Goal: Transaction & Acquisition: Purchase product/service

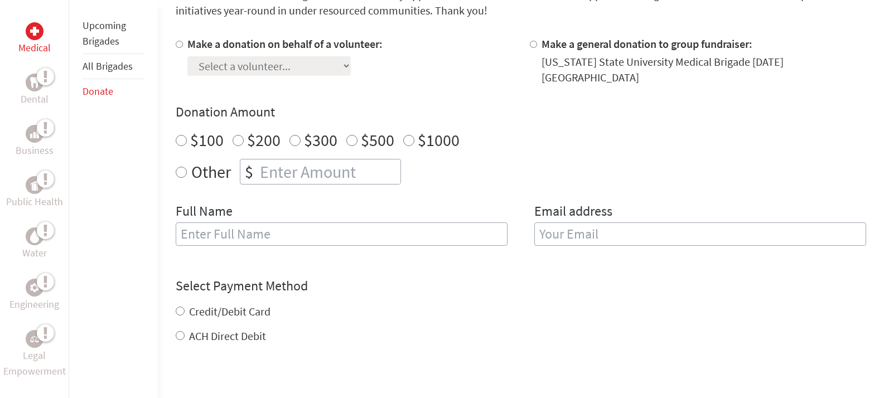
scroll to position [327, 0]
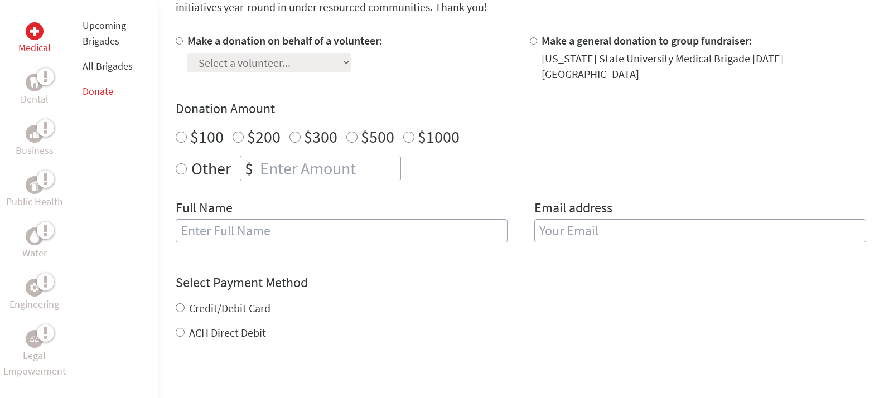
click at [235, 132] on input "$200" at bounding box center [237, 137] width 11 height 11
radio input "true"
click at [234, 45] on label "Make a donation on behalf of a volunteer:" at bounding box center [284, 40] width 195 height 14
click at [183, 45] on input "Make a donation on behalf of a volunteer:" at bounding box center [179, 40] width 7 height 7
radio input "true"
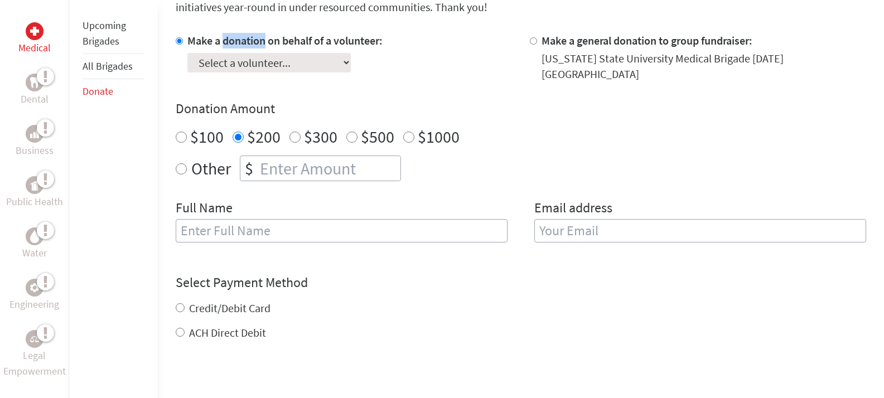
click at [234, 44] on label "Make a donation on behalf of a volunteer:" at bounding box center [284, 40] width 195 height 14
click at [183, 44] on input "Make a donation on behalf of a volunteer:" at bounding box center [179, 40] width 7 height 7
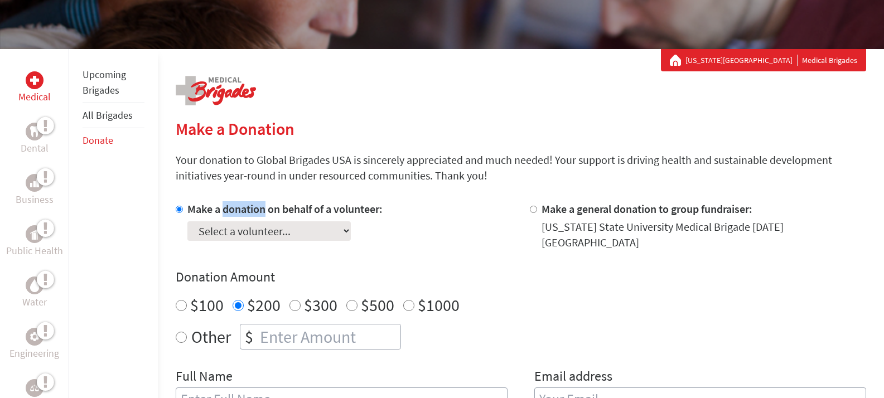
scroll to position [156, 0]
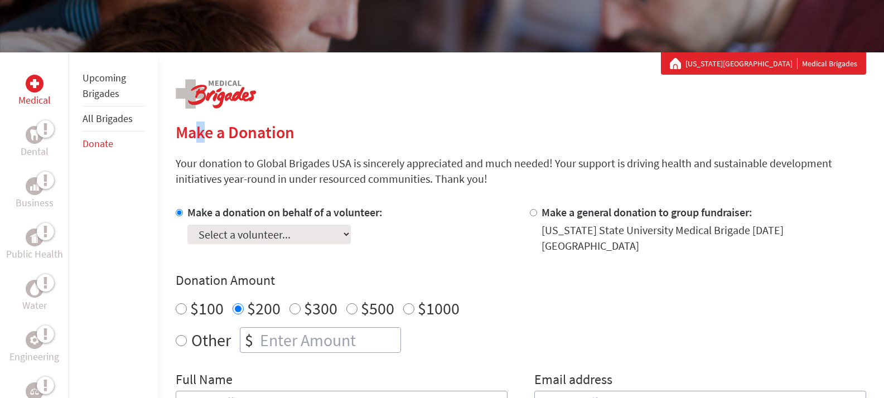
click at [200, 134] on h2 "Make a Donation" at bounding box center [521, 132] width 690 height 20
select select "7F6ACD9D-0A83-11F0-B3BE-42010A8A0038"
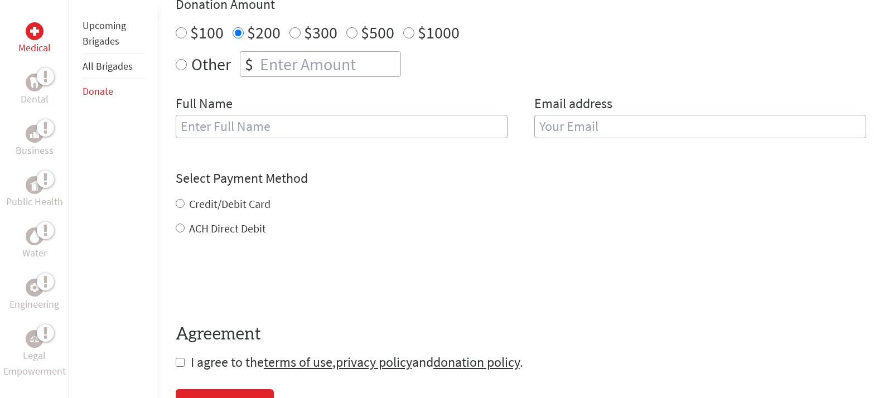
scroll to position [433, 0]
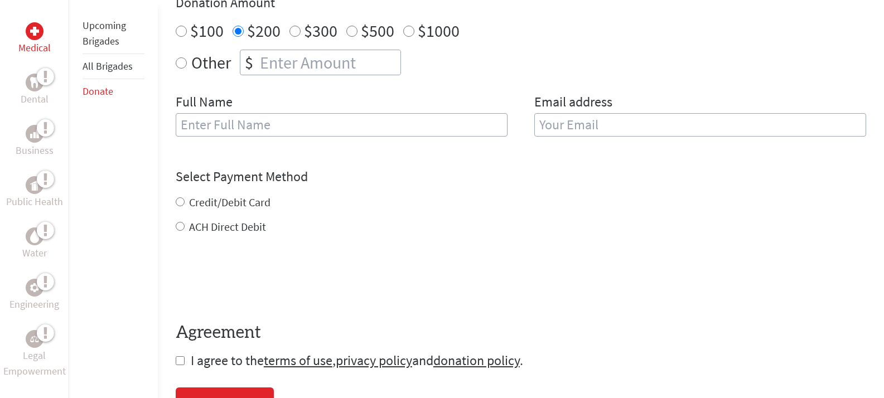
click at [181, 197] on input "Credit/Debit Card" at bounding box center [180, 201] width 9 height 9
radio input "true"
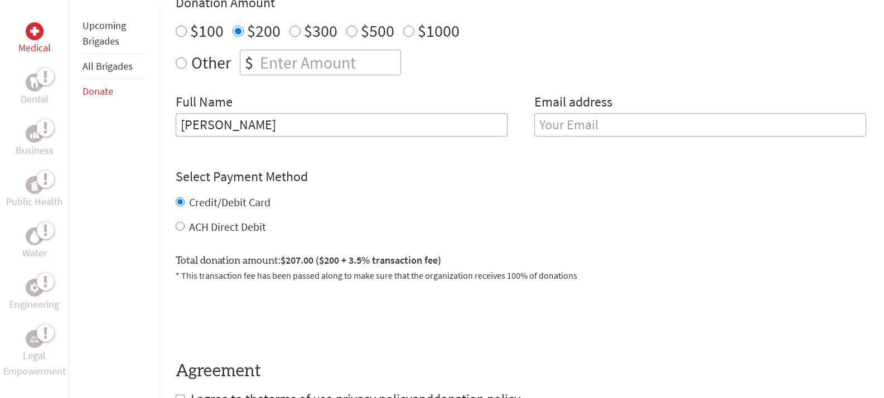
click at [492, 116] on input "[PERSON_NAME]" at bounding box center [342, 124] width 332 height 23
type input "[PERSON_NAME]"
click at [851, 113] on input "email" at bounding box center [700, 124] width 332 height 23
